Goal: Task Accomplishment & Management: Complete application form

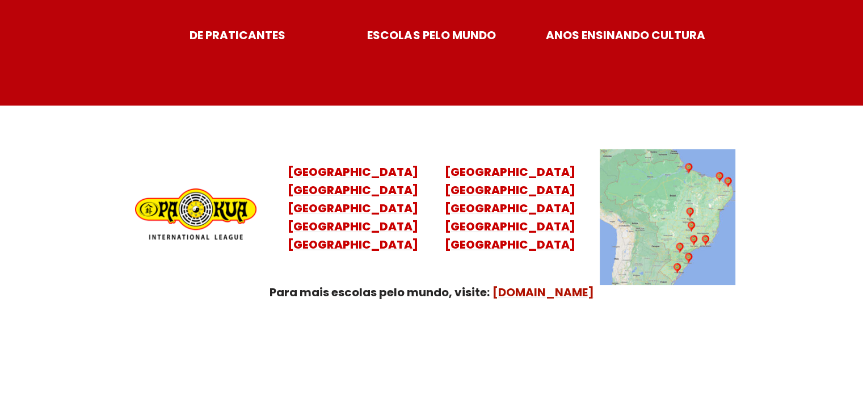
scroll to position [4607, 0]
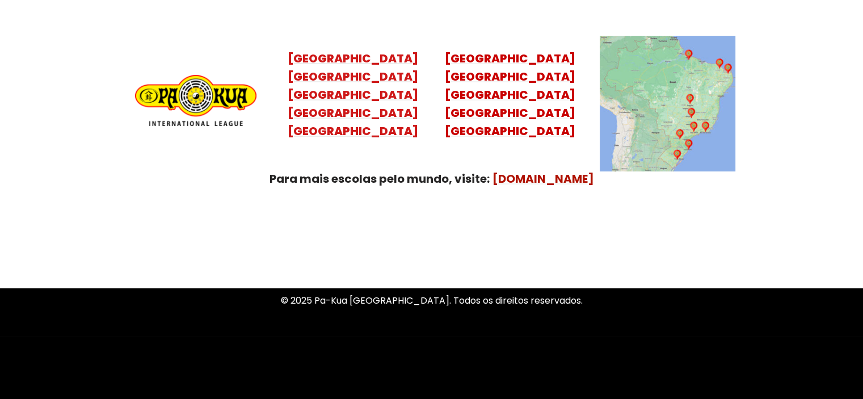
click at [358, 82] on mark "[GEOGRAPHIC_DATA] [GEOGRAPHIC_DATA] [GEOGRAPHIC_DATA] [GEOGRAPHIC_DATA]" at bounding box center [353, 104] width 130 height 70
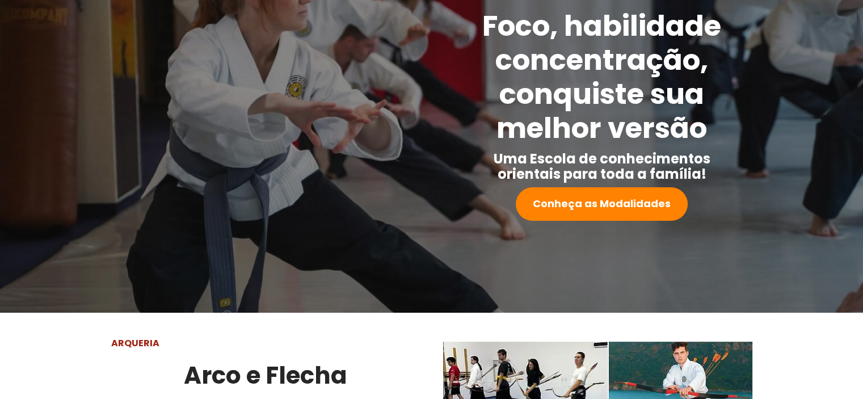
scroll to position [0, 0]
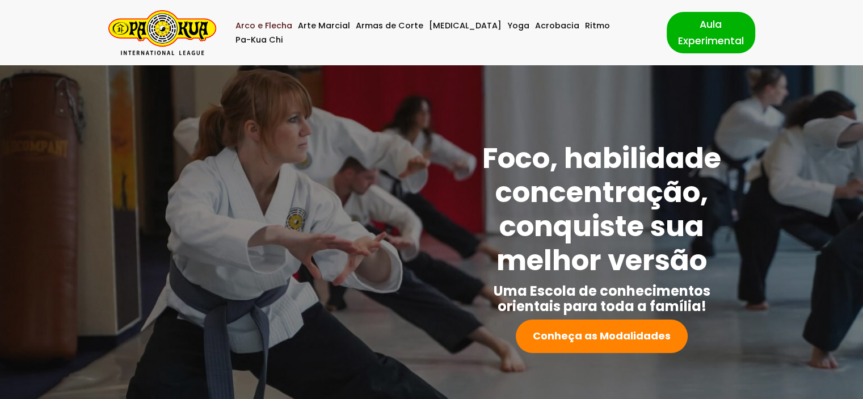
click at [285, 31] on link "Arco e Flecha" at bounding box center [263, 26] width 57 height 14
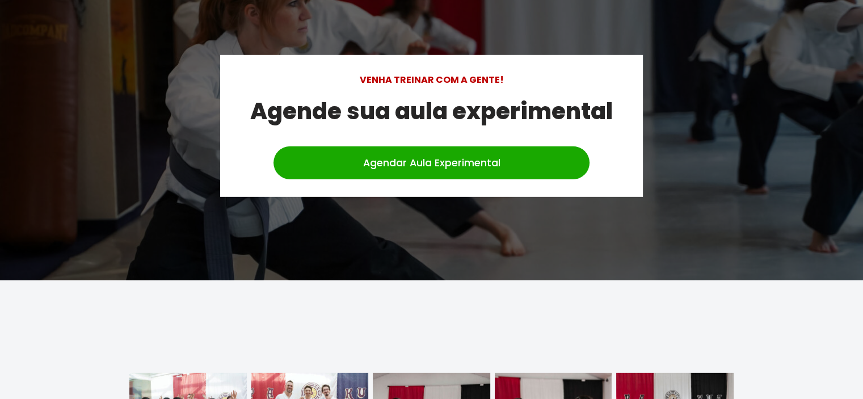
scroll to position [3356, 0]
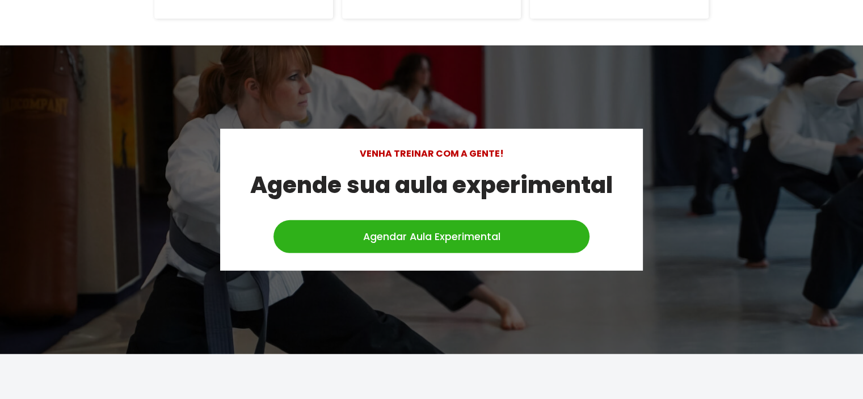
click at [438, 226] on link "Agendar Aula Experimental" at bounding box center [431, 236] width 316 height 33
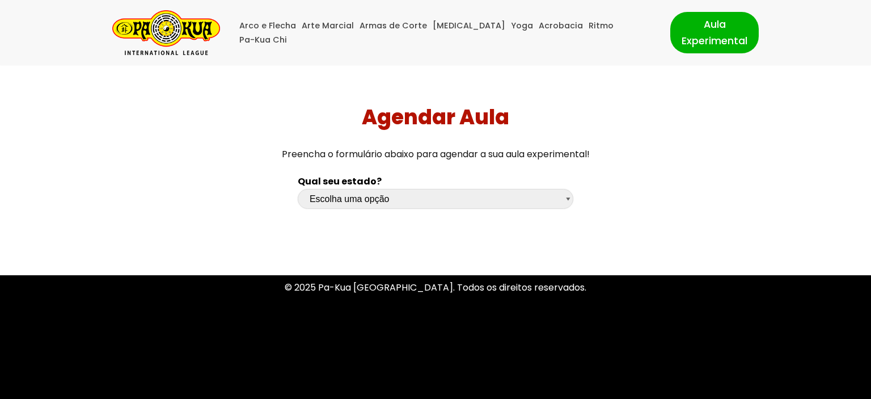
click at [484, 198] on select "Escolha uma opção Rio Grande do Sul Santa Catarina Paraná São Paulo Rio de Jane…" at bounding box center [436, 199] width 276 height 20
select select "pr"
click at [298, 189] on select "Escolha uma opção Rio Grande do Sul Santa Catarina Paraná São Paulo Rio de Jane…" at bounding box center [436, 199] width 276 height 20
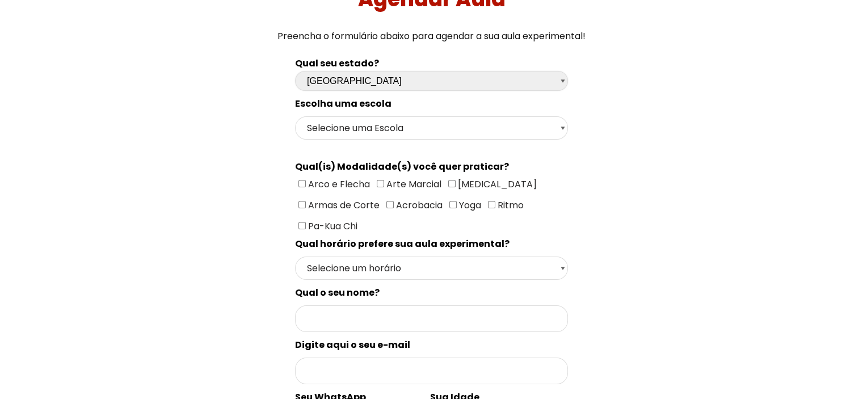
scroll to position [132, 0]
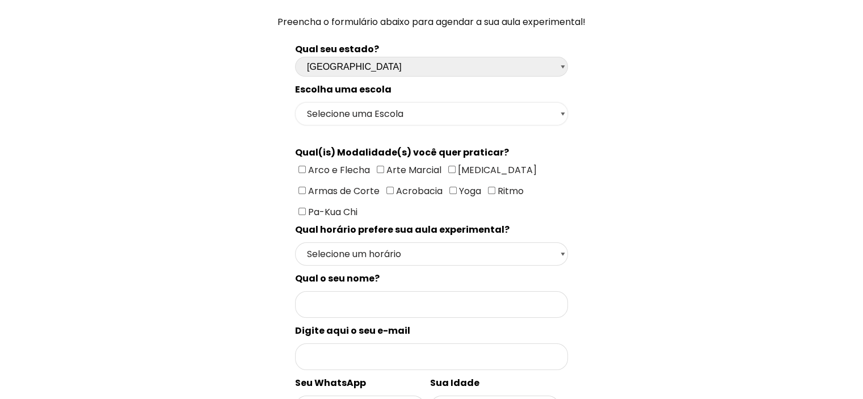
click at [473, 112] on select "Selecione uma Escola Curitiba - Escola Batel Curitiba - Escola Juvevê Fazenda R…" at bounding box center [431, 113] width 273 height 23
